Goal: Information Seeking & Learning: Stay updated

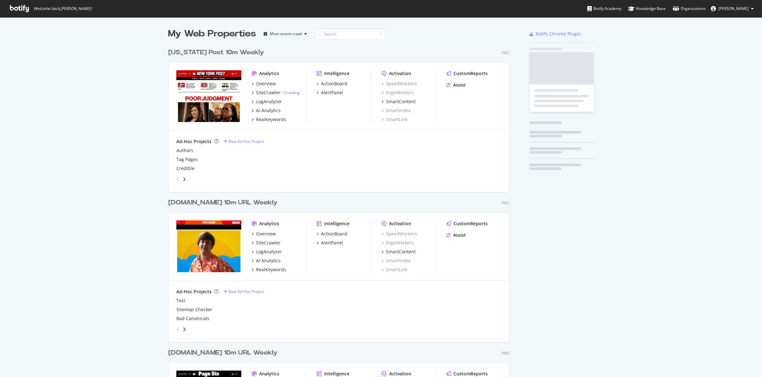
scroll to position [760, 340]
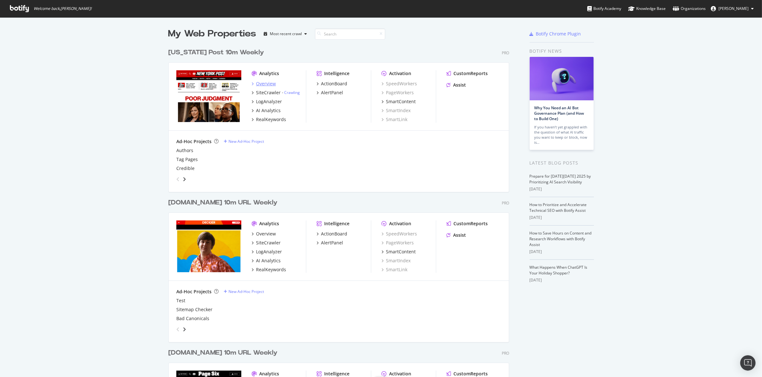
click at [267, 83] on div "Overview" at bounding box center [266, 84] width 20 height 6
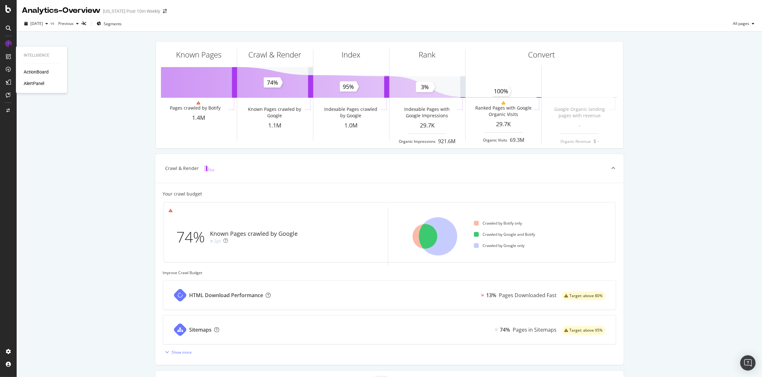
click at [38, 84] on div "AlertPanel" at bounding box center [34, 83] width 20 height 6
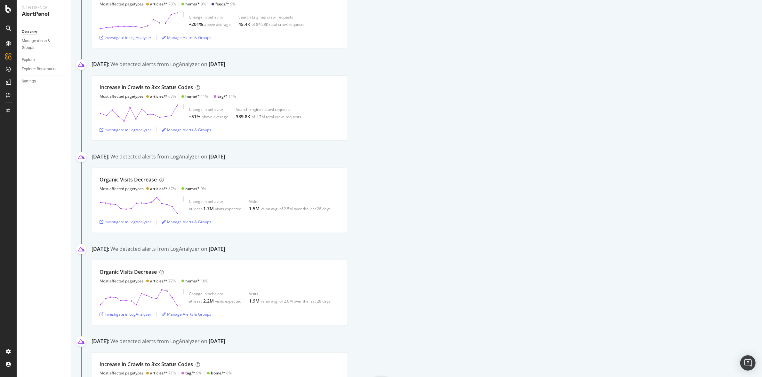
scroll to position [784, 0]
